Goal: Task Accomplishment & Management: Manage account settings

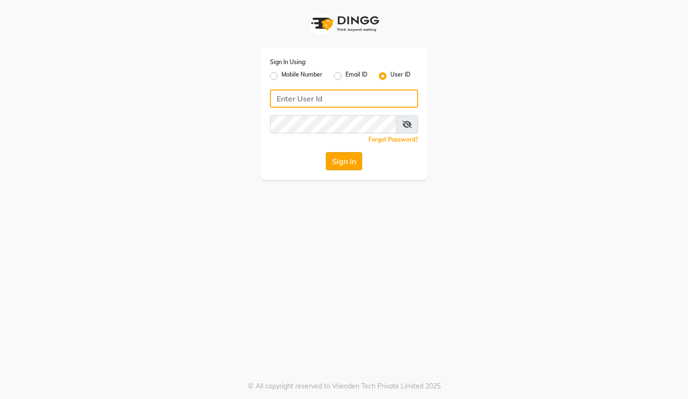
type input "reviewsalon"
click at [357, 159] on button "Sign In" at bounding box center [344, 161] width 36 height 18
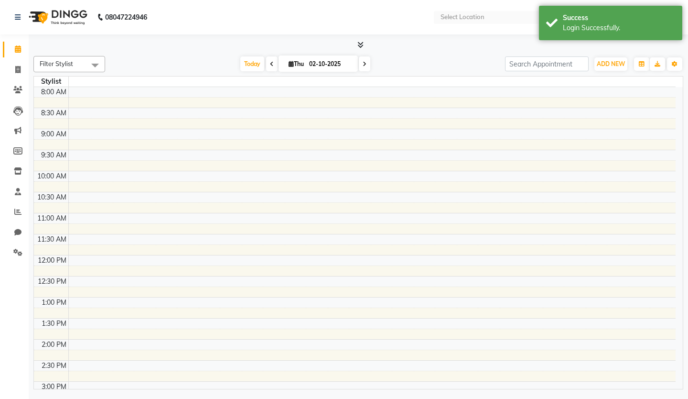
select select "en"
